Goal: Information Seeking & Learning: Learn about a topic

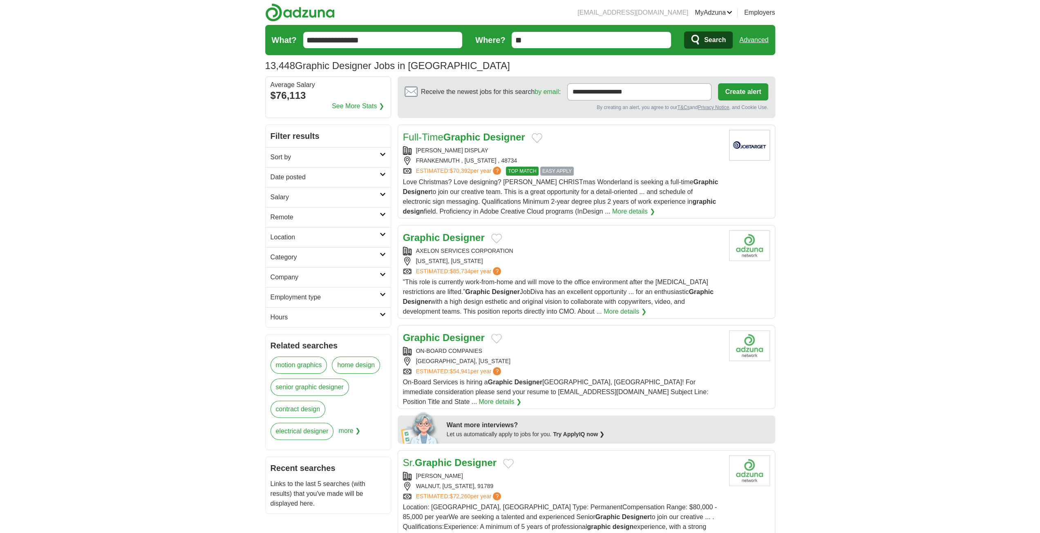
click at [505, 136] on strong "Designer" at bounding box center [504, 137] width 42 height 11
click at [517, 258] on div "NEW YORK, NEW YORK" at bounding box center [562, 261] width 319 height 9
click at [471, 343] on h2 "Graphic Designer" at bounding box center [444, 338] width 82 height 15
click at [307, 40] on input "**********" at bounding box center [382, 40] width 159 height 16
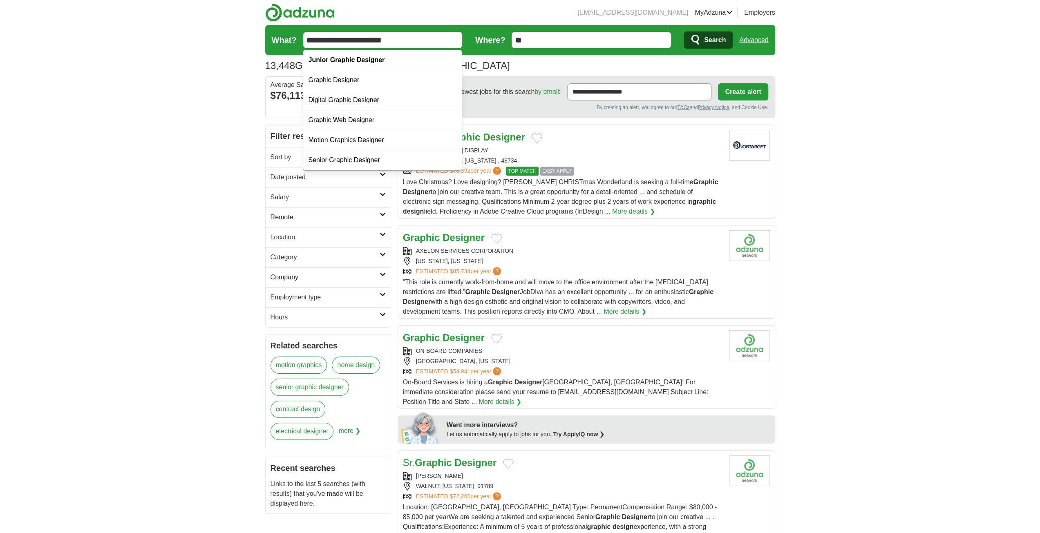
type input "**********"
click at [714, 44] on span "Search" at bounding box center [715, 40] width 22 height 16
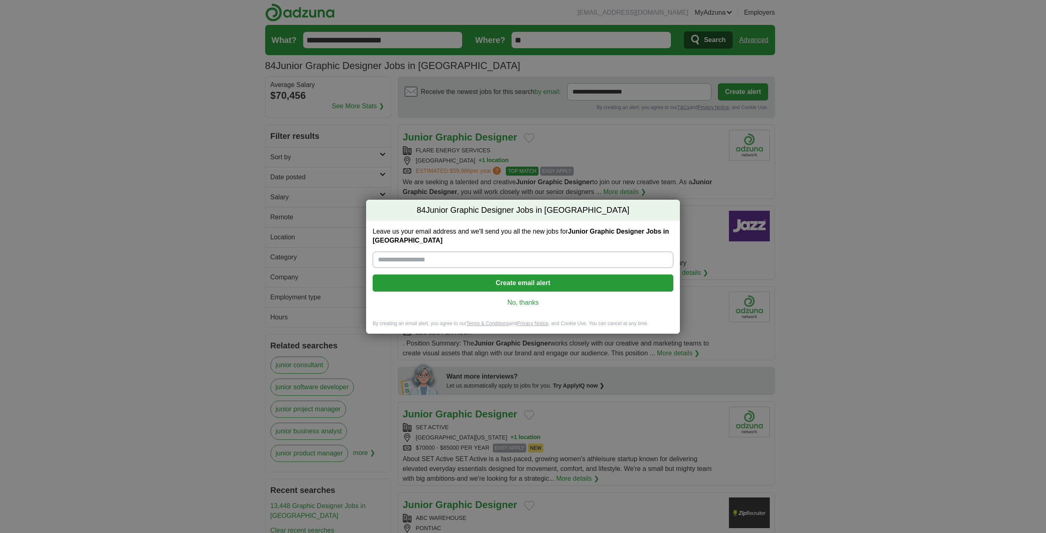
click at [530, 305] on link "No, thanks" at bounding box center [523, 302] width 288 height 9
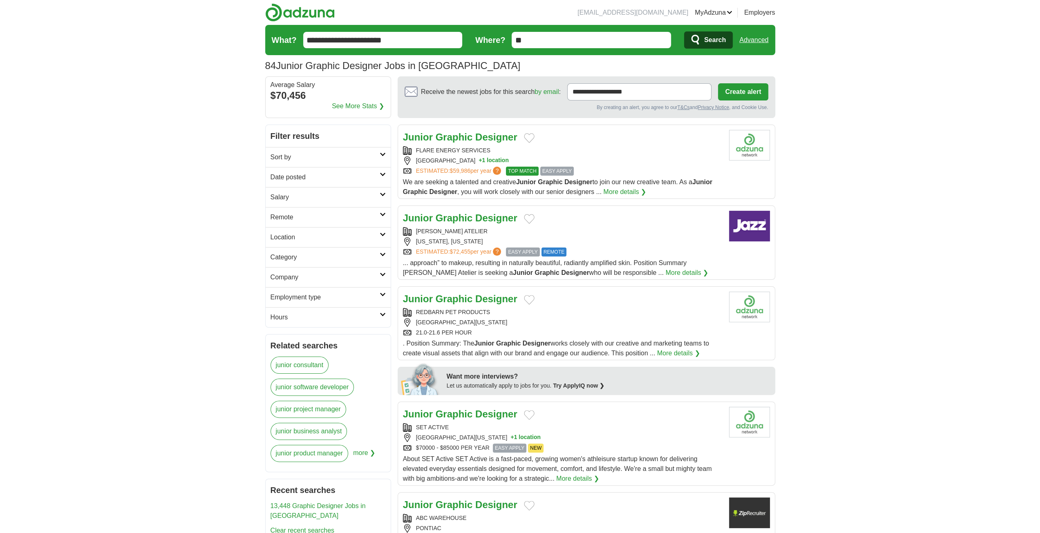
click at [497, 215] on strong "Designer" at bounding box center [496, 217] width 42 height 11
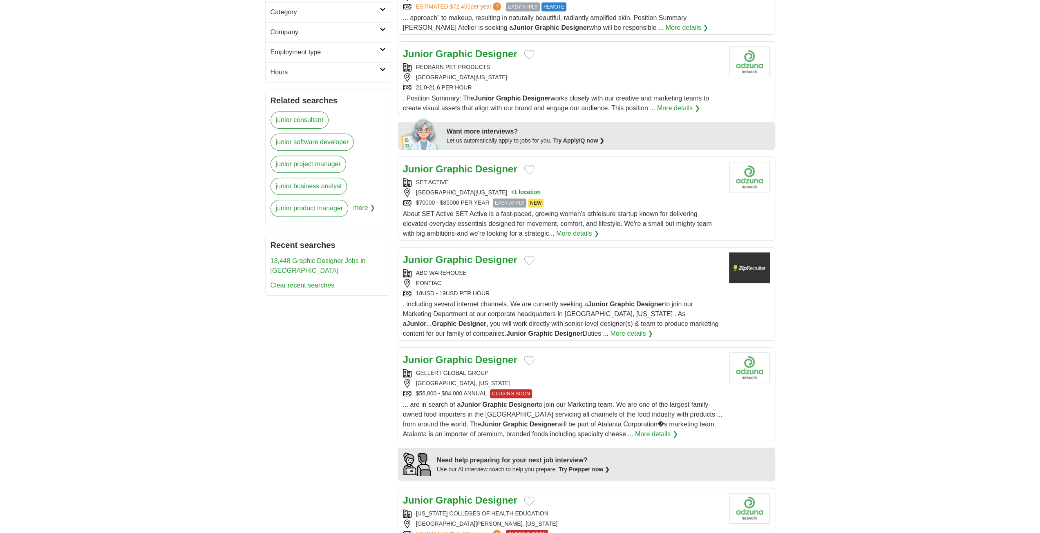
click at [484, 354] on strong "Designer" at bounding box center [496, 359] width 42 height 11
drag, startPoint x: 839, startPoint y: 416, endPoint x: 820, endPoint y: 415, distance: 19.2
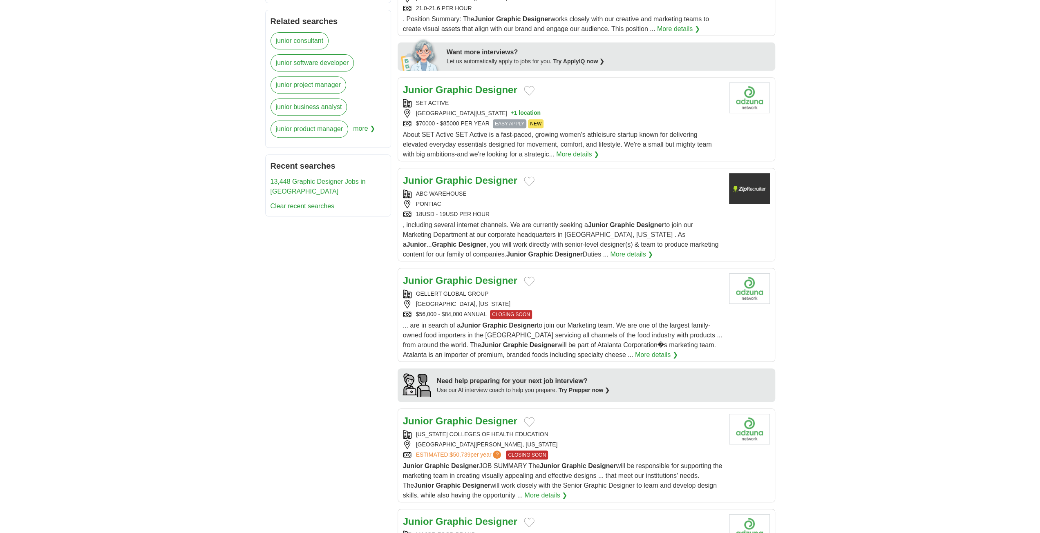
scroll to position [327, 0]
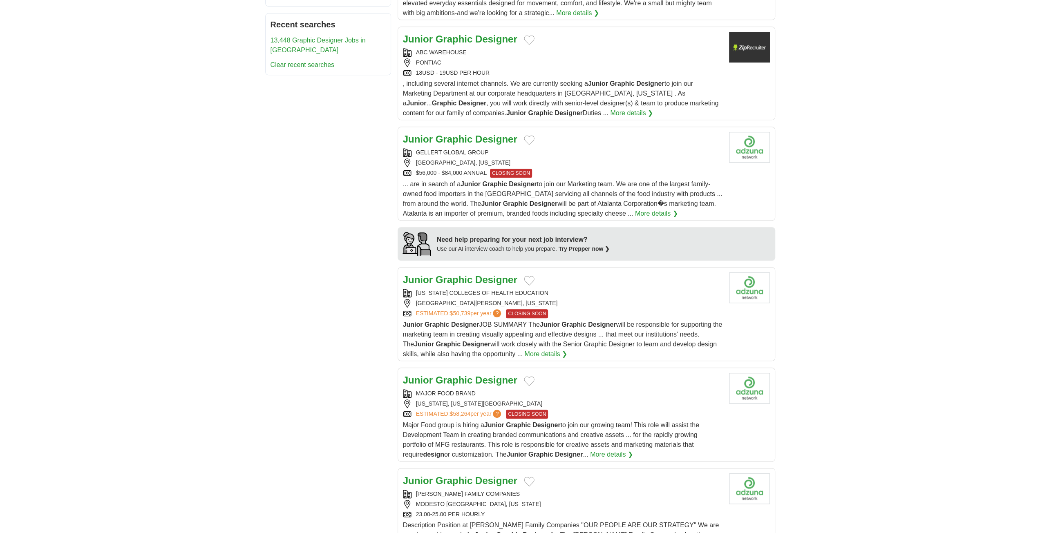
scroll to position [490, 0]
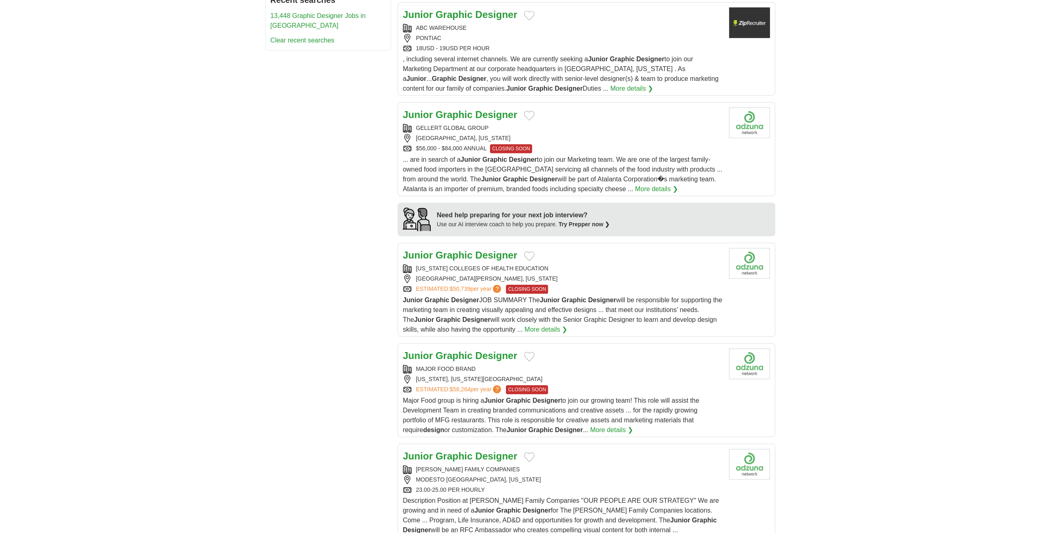
click at [498, 353] on strong "Designer" at bounding box center [496, 355] width 42 height 11
click at [480, 353] on strong "Designer" at bounding box center [496, 355] width 42 height 11
click at [356, 269] on div "**********" at bounding box center [520, 391] width 510 height 1515
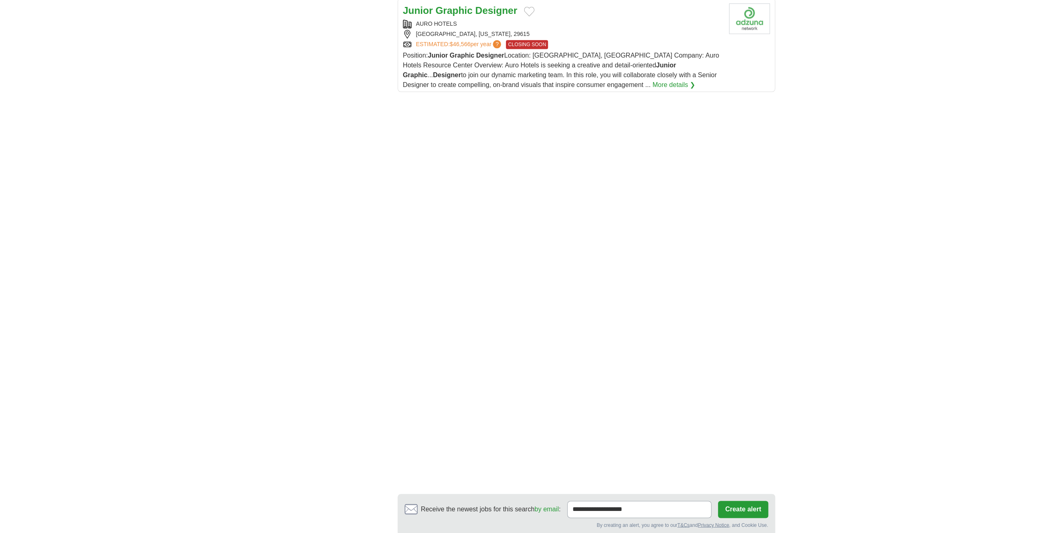
scroll to position [1144, 0]
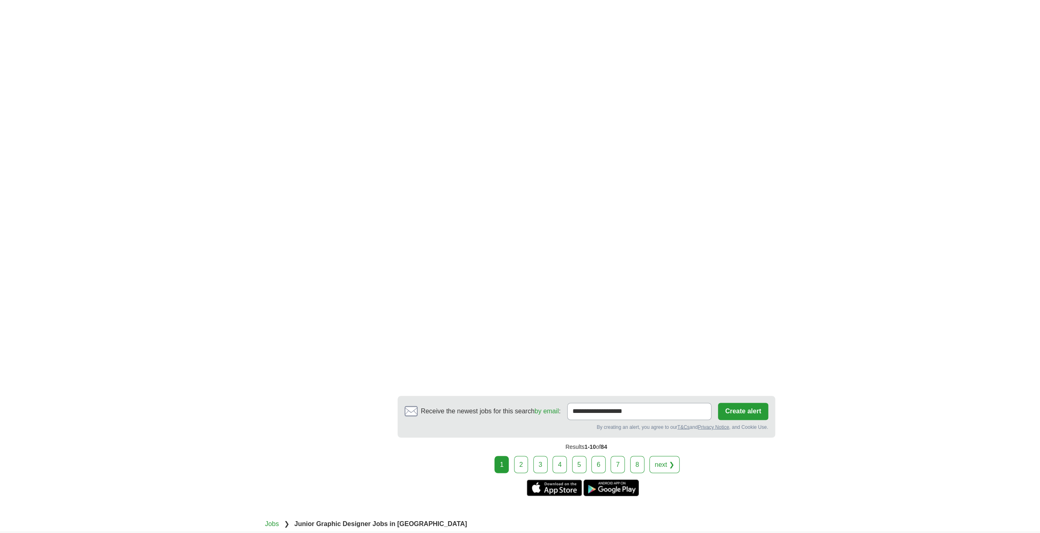
click at [523, 456] on link "2" at bounding box center [521, 464] width 14 height 17
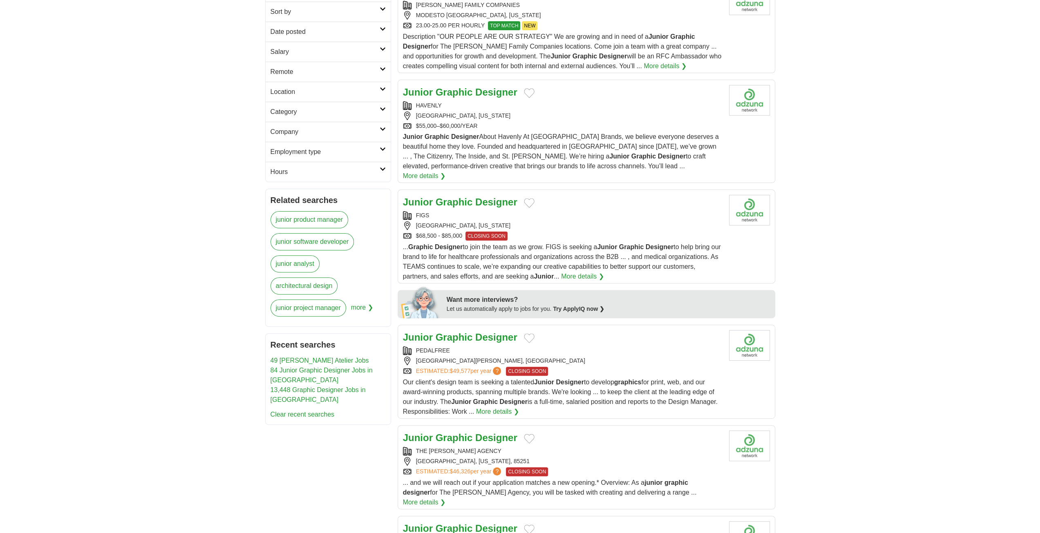
scroll to position [204, 0]
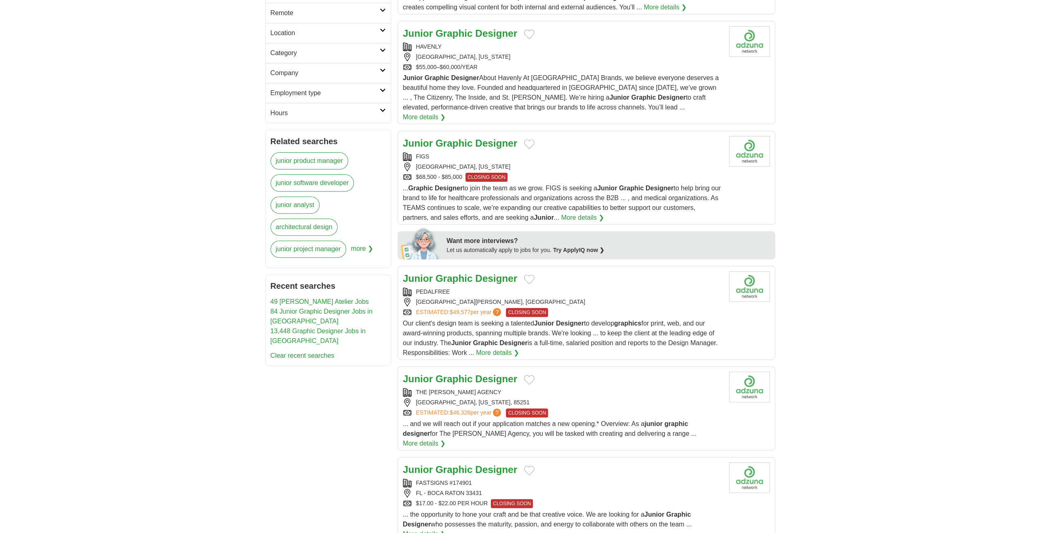
click at [485, 273] on strong "Designer" at bounding box center [496, 278] width 42 height 11
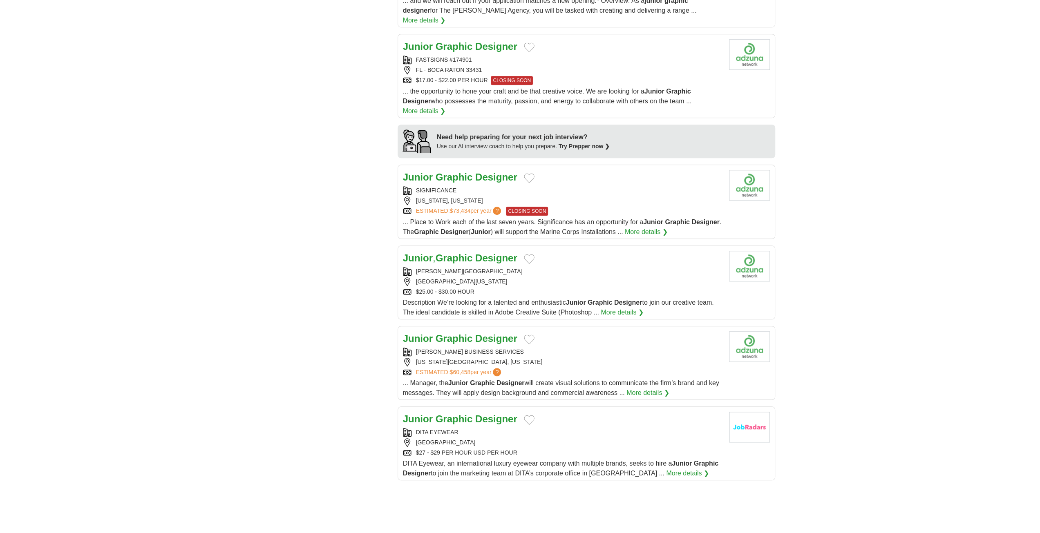
scroll to position [613, 0]
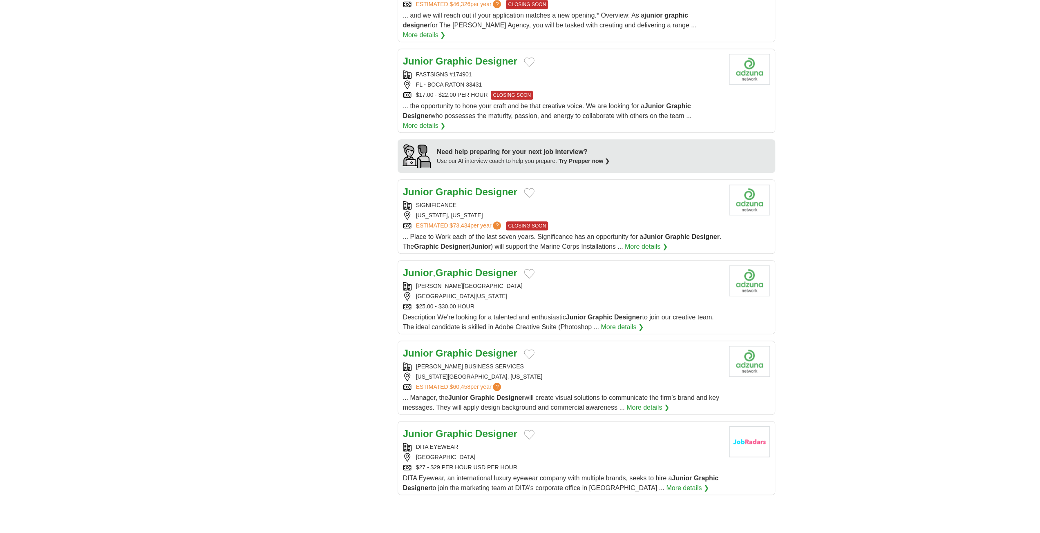
click at [490, 179] on article "Junior Graphic Designer SIGNIFICANCE [US_STATE], [US_STATE] ESTIMATED: $73,434 …" at bounding box center [587, 216] width 378 height 74
click at [467, 186] on strong "Graphic" at bounding box center [454, 191] width 37 height 11
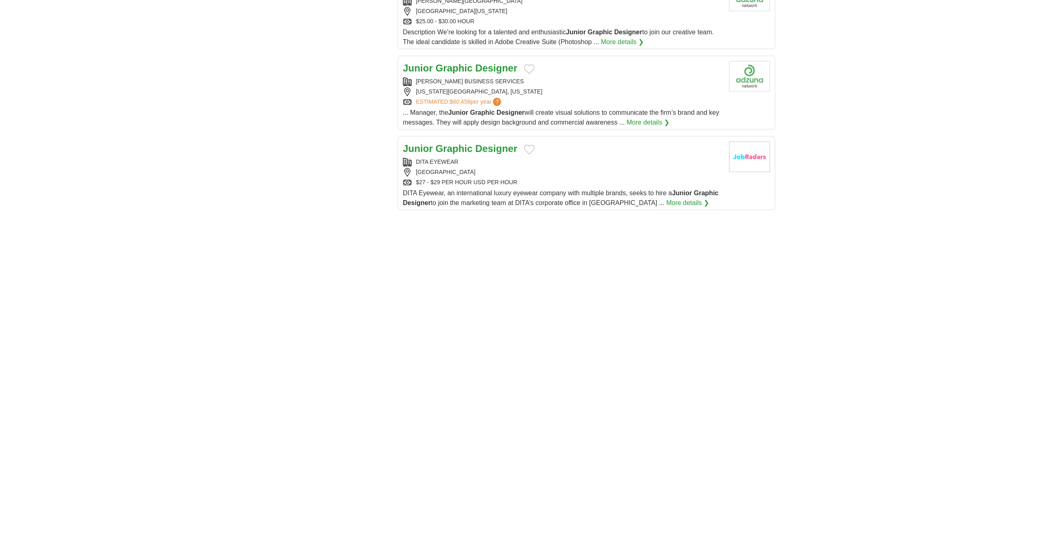
scroll to position [899, 0]
click at [299, 138] on div "**********" at bounding box center [520, 11] width 510 height 1570
